Goal: Navigation & Orientation: Find specific page/section

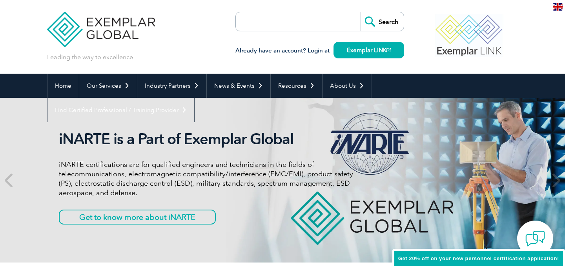
drag, startPoint x: 160, startPoint y: 45, endPoint x: 53, endPoint y: 20, distance: 109.4
click at [53, 20] on div "Leading the way to excellence Search Already have an account? Login at Exemplar…" at bounding box center [282, 37] width 471 height 74
drag, startPoint x: 44, startPoint y: 12, endPoint x: 190, endPoint y: 61, distance: 154.4
click at [190, 61] on header "Leading the way to excellence Search Already have an account? Login at Exemplar…" at bounding box center [282, 37] width 565 height 74
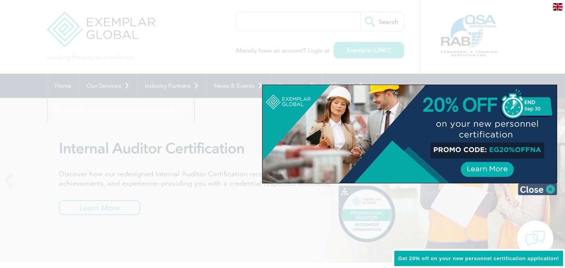
click at [548, 190] on img at bounding box center [537, 190] width 39 height 12
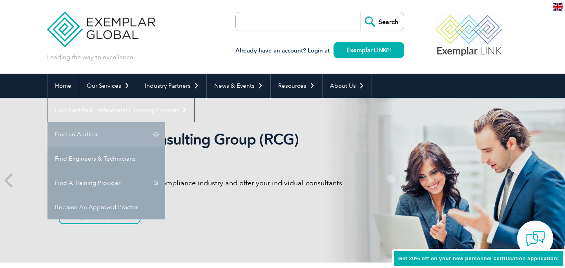
click at [165, 122] on link "Find an Auditor" at bounding box center [106, 134] width 118 height 24
